Goal: Information Seeking & Learning: Learn about a topic

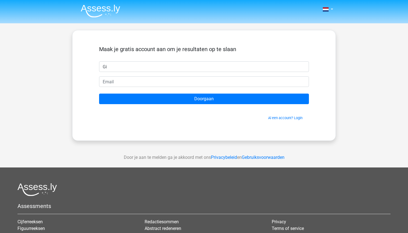
type input "G"
type input "Gideon"
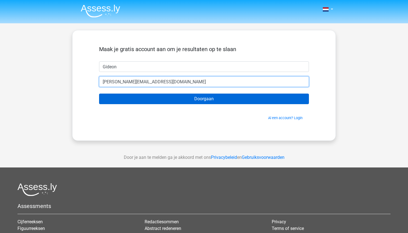
type input "[PERSON_NAME][EMAIL_ADDRESS][DOMAIN_NAME]"
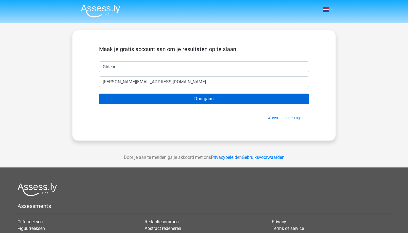
click at [169, 101] on input "Doorgaan" at bounding box center [204, 98] width 210 height 11
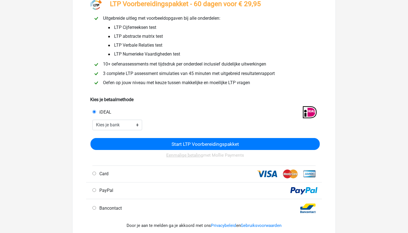
scroll to position [43, 0]
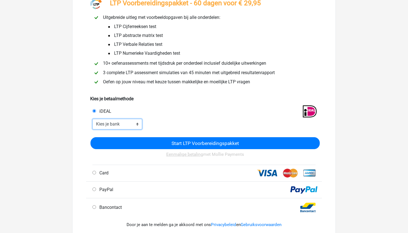
select select "ideal_INGBNL2A"
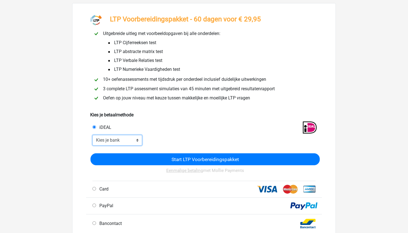
scroll to position [23, 0]
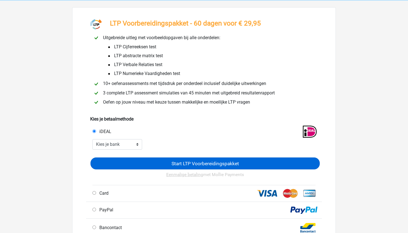
click at [167, 160] on input "Start LTP Voorbereidingspakket" at bounding box center [204, 163] width 229 height 12
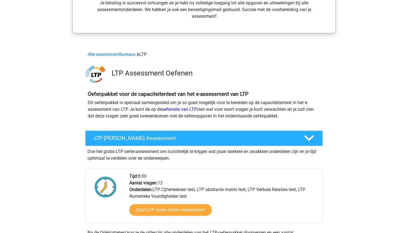
scroll to position [137, 0]
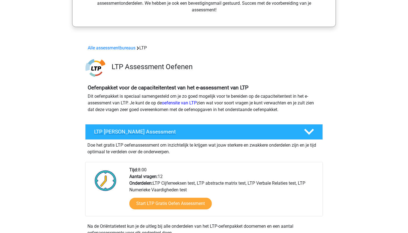
click at [192, 130] on h4 "LTP Gratis Oefen Assessment" at bounding box center [194, 131] width 201 height 6
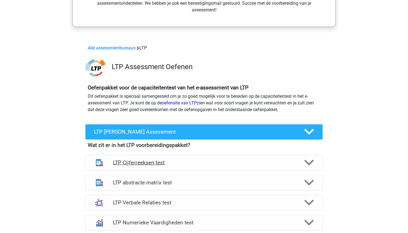
click at [204, 169] on div "LTP Cijferreeksen test" at bounding box center [203, 163] width 237 height 16
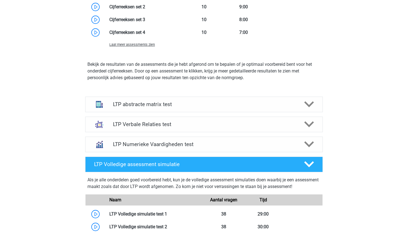
scroll to position [536, 0]
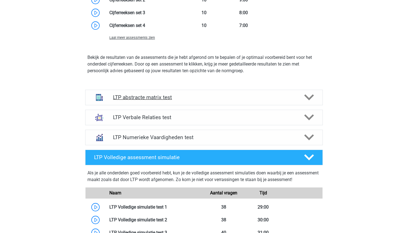
click at [172, 96] on h4 "LTP abstracte matrix test" at bounding box center [204, 97] width 182 height 6
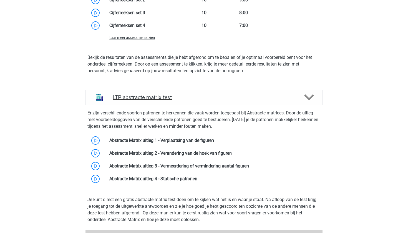
click at [200, 100] on h4 "LTP abstracte matrix test" at bounding box center [204, 97] width 182 height 6
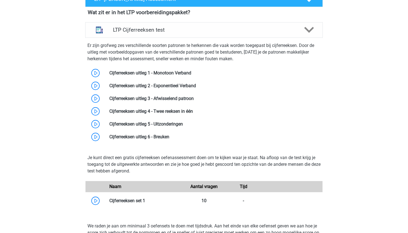
scroll to position [208, 0]
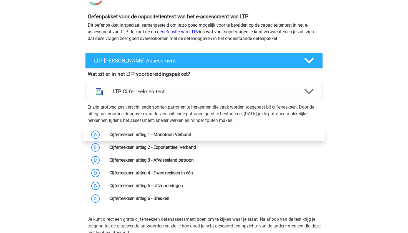
click at [191, 134] on link at bounding box center [191, 134] width 0 height 5
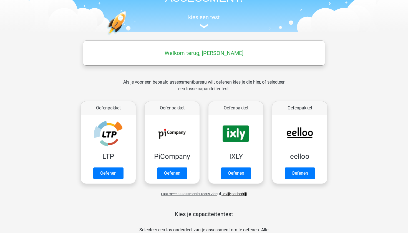
scroll to position [52, 0]
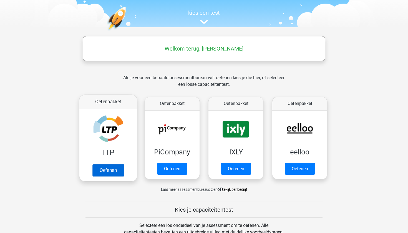
click at [111, 166] on link "Oefenen" at bounding box center [108, 170] width 32 height 12
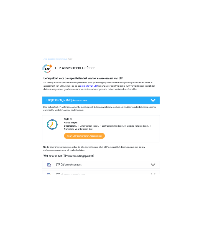
scroll to position [31, 0]
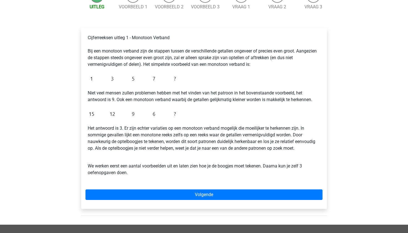
scroll to position [65, 0]
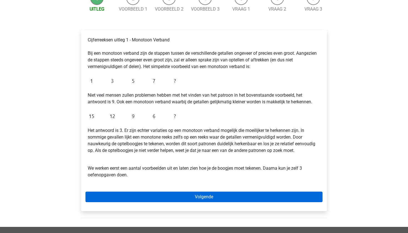
click at [193, 194] on link "Volgende" at bounding box center [203, 196] width 237 height 11
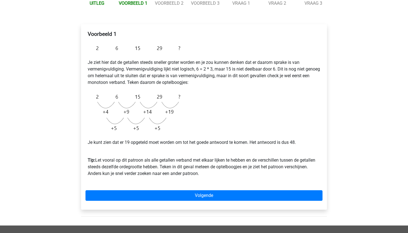
scroll to position [68, 0]
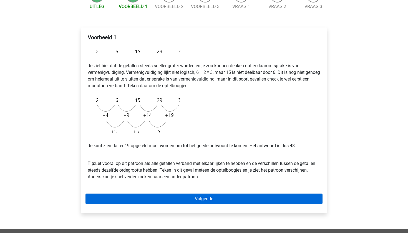
click at [176, 196] on link "Volgende" at bounding box center [203, 198] width 237 height 11
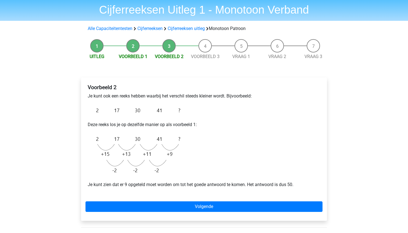
scroll to position [40, 0]
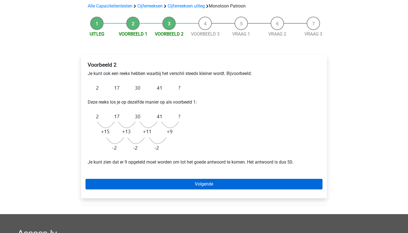
click at [159, 185] on link "Volgende" at bounding box center [203, 184] width 237 height 11
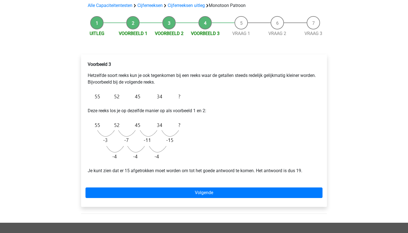
scroll to position [50, 0]
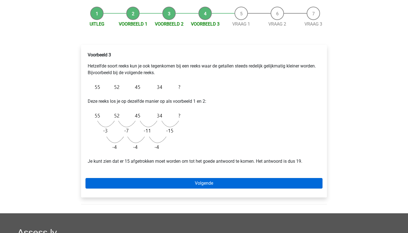
click at [164, 188] on link "Volgende" at bounding box center [203, 183] width 237 height 11
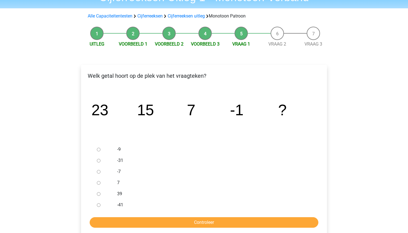
scroll to position [40, 0]
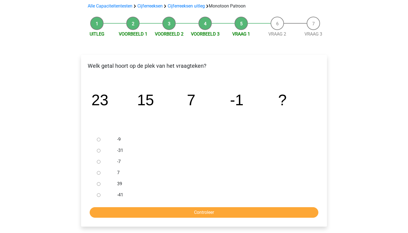
click at [99, 141] on input "-9" at bounding box center [99, 140] width 4 height 4
radio input "true"
click at [148, 213] on input "Controleer" at bounding box center [204, 212] width 228 height 11
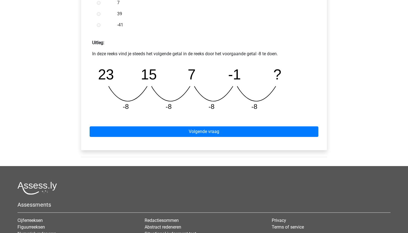
scroll to position [218, 0]
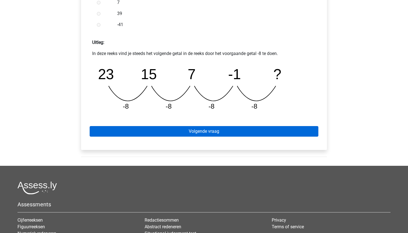
click at [205, 129] on link "Volgende vraag" at bounding box center [204, 131] width 228 height 11
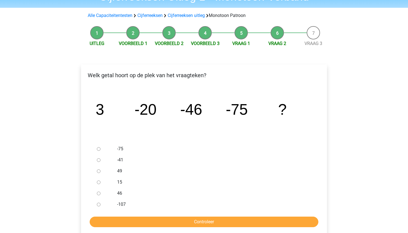
scroll to position [31, 0]
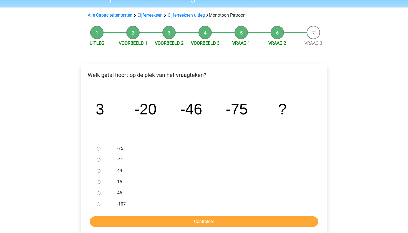
click at [97, 205] on input "-107" at bounding box center [99, 204] width 4 height 4
radio input "true"
click at [109, 218] on input "Controleer" at bounding box center [204, 221] width 228 height 11
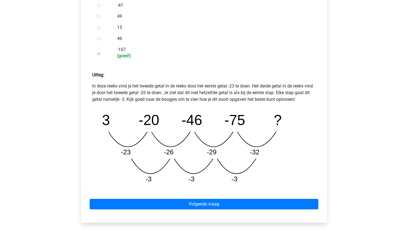
scroll to position [188, 0]
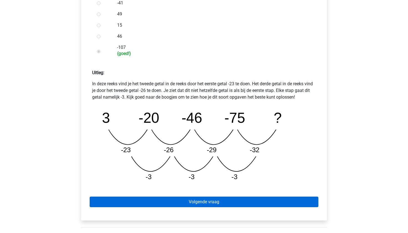
click at [210, 203] on link "Volgende vraag" at bounding box center [204, 201] width 228 height 11
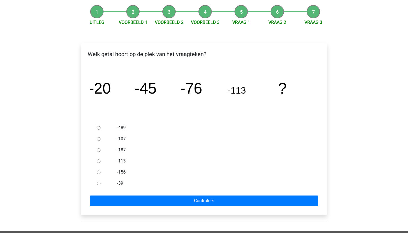
scroll to position [61, 0]
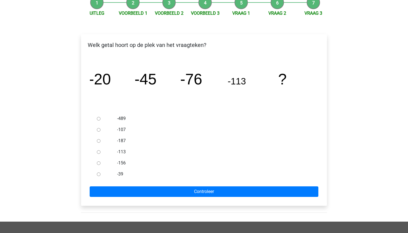
click at [99, 162] on input "-156" at bounding box center [99, 163] width 4 height 4
radio input "true"
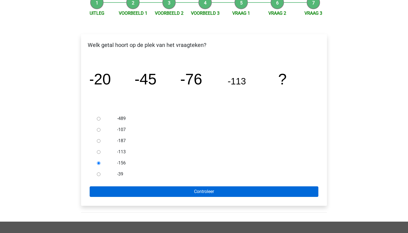
click at [107, 192] on input "Controleer" at bounding box center [204, 191] width 228 height 11
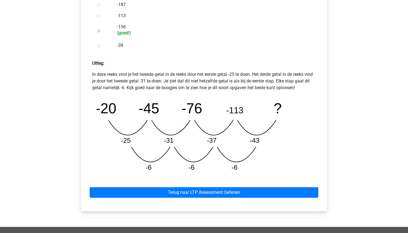
scroll to position [212, 0]
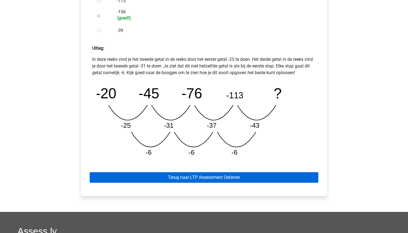
click at [237, 181] on link "Terug naar LTP Assessment Oefenen" at bounding box center [204, 177] width 228 height 11
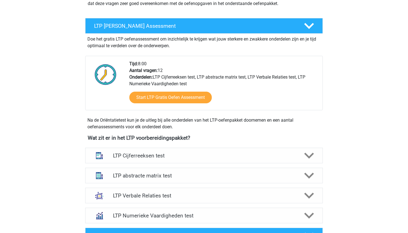
scroll to position [88, 0]
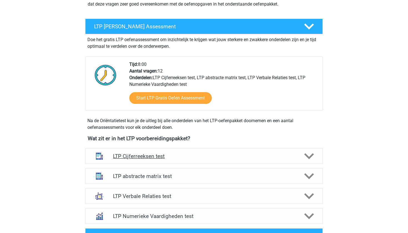
click at [167, 156] on h4 "LTP Cijferreeksen test" at bounding box center [204, 156] width 182 height 6
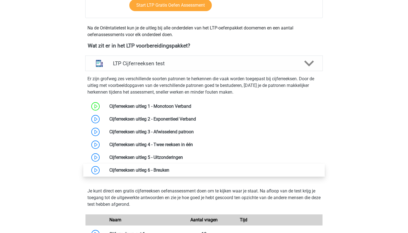
scroll to position [184, 0]
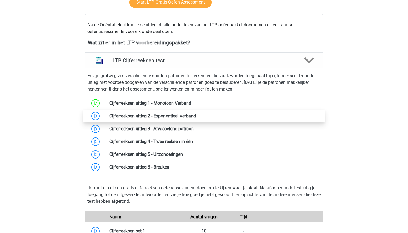
click at [196, 118] on link at bounding box center [196, 115] width 0 height 5
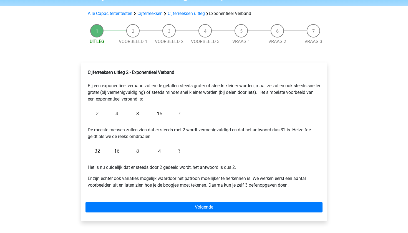
scroll to position [34, 0]
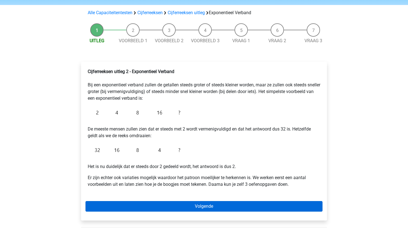
click at [196, 206] on link "Volgende" at bounding box center [203, 206] width 237 height 11
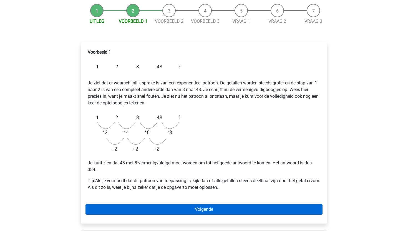
scroll to position [55, 0]
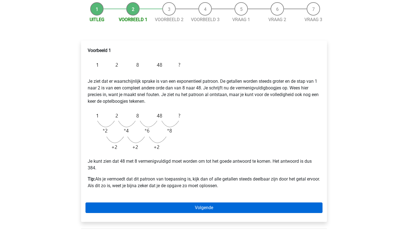
click at [192, 206] on link "Volgende" at bounding box center [203, 207] width 237 height 11
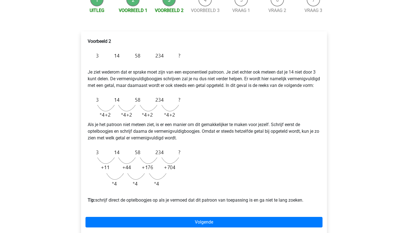
scroll to position [67, 0]
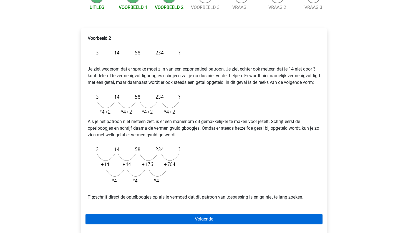
click at [249, 223] on link "Volgende" at bounding box center [203, 218] width 237 height 11
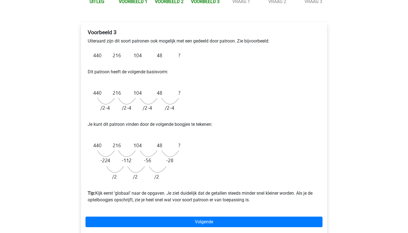
scroll to position [79, 0]
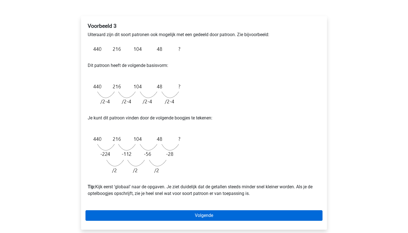
click at [264, 216] on link "Volgende" at bounding box center [203, 215] width 237 height 11
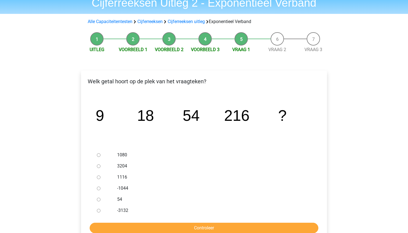
scroll to position [26, 0]
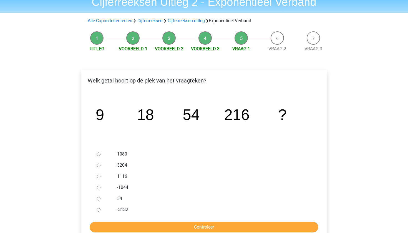
click at [97, 176] on input "1116" at bounding box center [99, 176] width 4 height 4
radio input "true"
click at [97, 153] on input "1080" at bounding box center [99, 154] width 4 height 4
radio input "true"
click at [186, 224] on input "Controleer" at bounding box center [204, 227] width 228 height 11
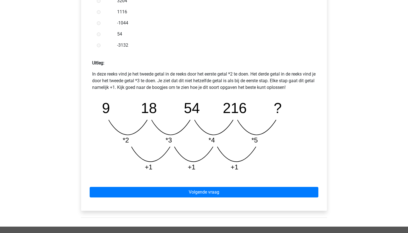
scroll to position [198, 0]
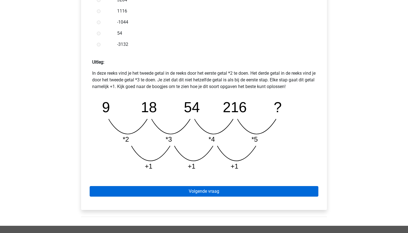
click at [180, 189] on link "Volgende vraag" at bounding box center [204, 191] width 228 height 11
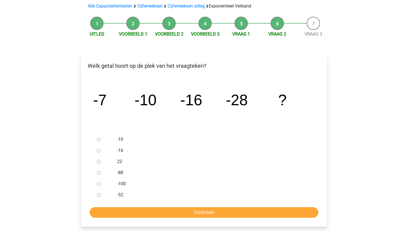
scroll to position [45, 0]
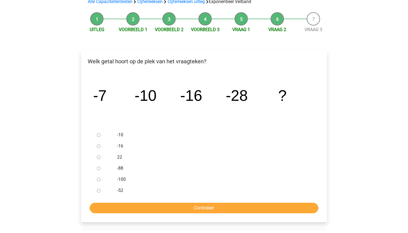
click at [99, 190] on input "-52" at bounding box center [99, 191] width 4 height 4
radio input "true"
click at [134, 205] on input "Controleer" at bounding box center [204, 207] width 228 height 11
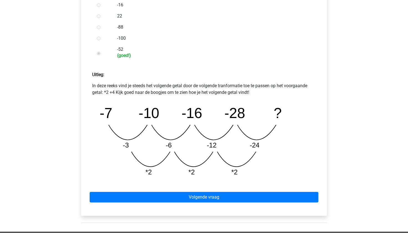
scroll to position [195, 0]
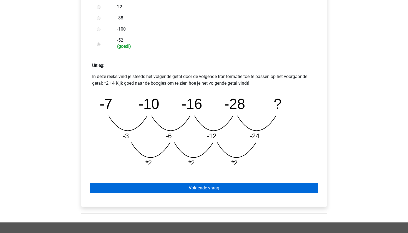
click at [175, 188] on link "Volgende vraag" at bounding box center [204, 187] width 228 height 11
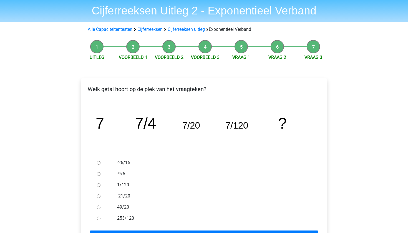
scroll to position [1, 0]
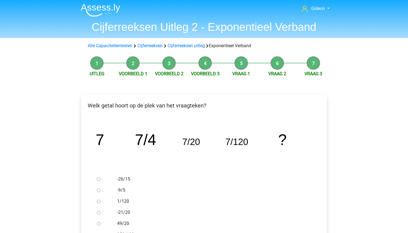
click at [279, 63] on li "Vraag 2" at bounding box center [277, 66] width 36 height 21
click at [279, 72] on link "Vraag 2" at bounding box center [277, 73] width 18 height 5
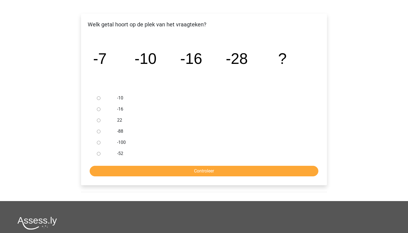
scroll to position [82, 0]
click at [248, 169] on input "Controleer" at bounding box center [204, 171] width 228 height 11
click at [99, 152] on input "-52" at bounding box center [99, 154] width 4 height 4
radio input "true"
click at [118, 170] on input "Controleer" at bounding box center [204, 171] width 228 height 11
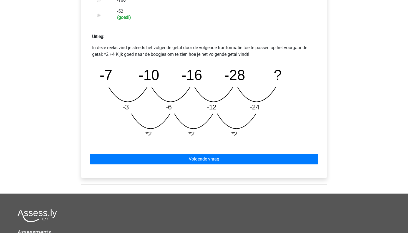
scroll to position [228, 0]
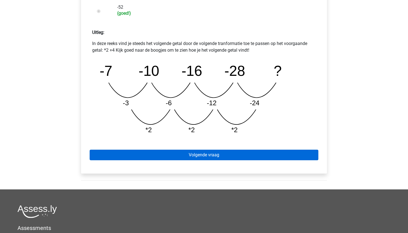
click at [177, 154] on link "Volgende vraag" at bounding box center [204, 154] width 228 height 11
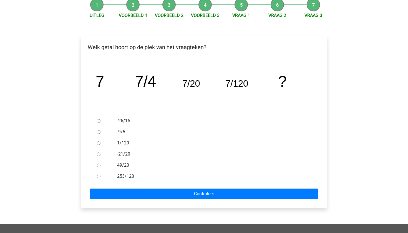
scroll to position [62, 0]
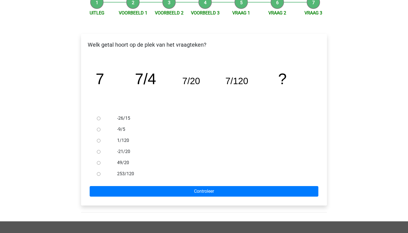
click at [136, 145] on div "1/120" at bounding box center [213, 140] width 200 height 11
click at [99, 140] on input "1/120" at bounding box center [99, 141] width 4 height 4
radio input "true"
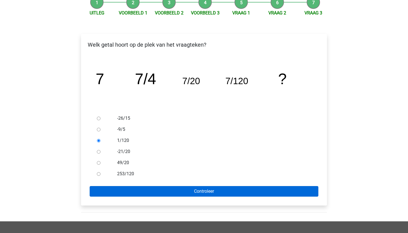
click at [119, 191] on input "Controleer" at bounding box center [204, 191] width 228 height 11
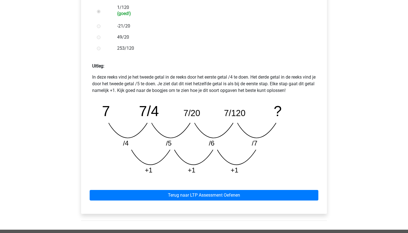
scroll to position [195, 0]
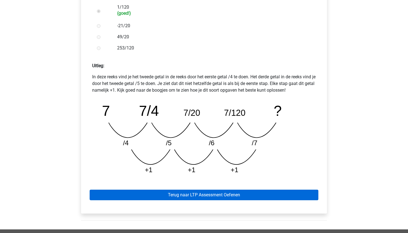
click at [202, 194] on link "Terug naar LTP Assessment Oefenen" at bounding box center [204, 194] width 228 height 11
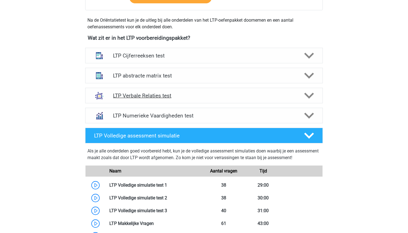
scroll to position [184, 0]
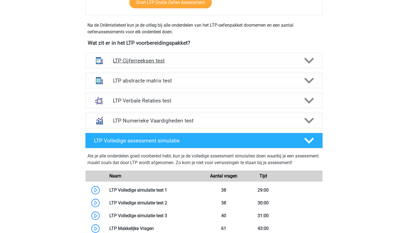
click at [217, 66] on div "LTP Cijferreeksen test" at bounding box center [203, 61] width 237 height 16
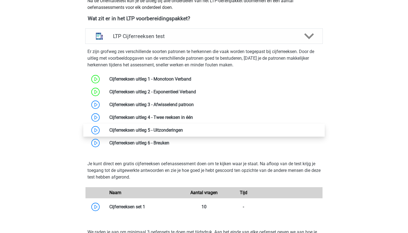
scroll to position [209, 0]
